Goal: Task Accomplishment & Management: Manage account settings

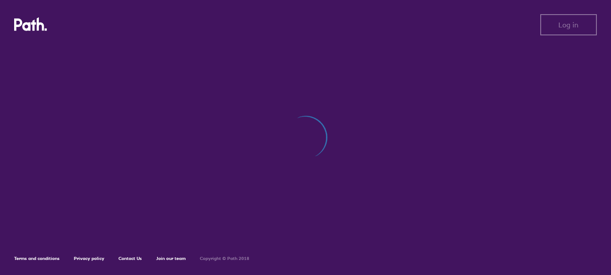
drag, startPoint x: 571, startPoint y: -32, endPoint x: 311, endPoint y: 63, distance: 277.2
click at [311, 63] on div at bounding box center [305, 142] width 582 height 194
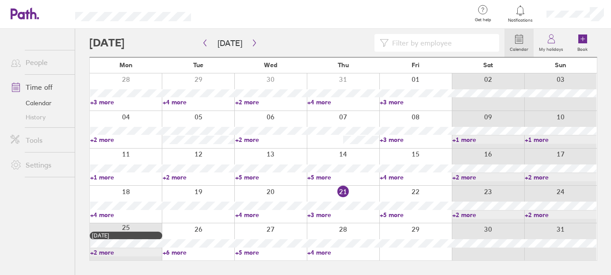
drag, startPoint x: 174, startPoint y: 254, endPoint x: 290, endPoint y: 234, distance: 117.5
click at [174, 254] on link "+6 more" at bounding box center [199, 252] width 72 height 8
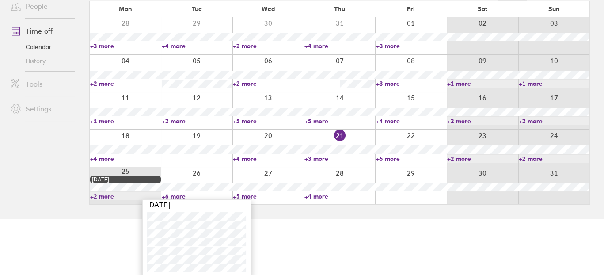
scroll to position [57, 0]
click at [314, 194] on link "+4 more" at bounding box center [339, 195] width 71 height 8
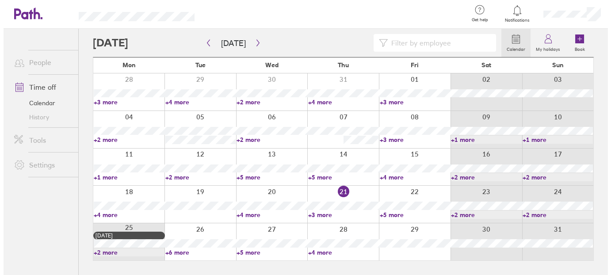
scroll to position [0, 0]
